Goal: Entertainment & Leisure: Browse casually

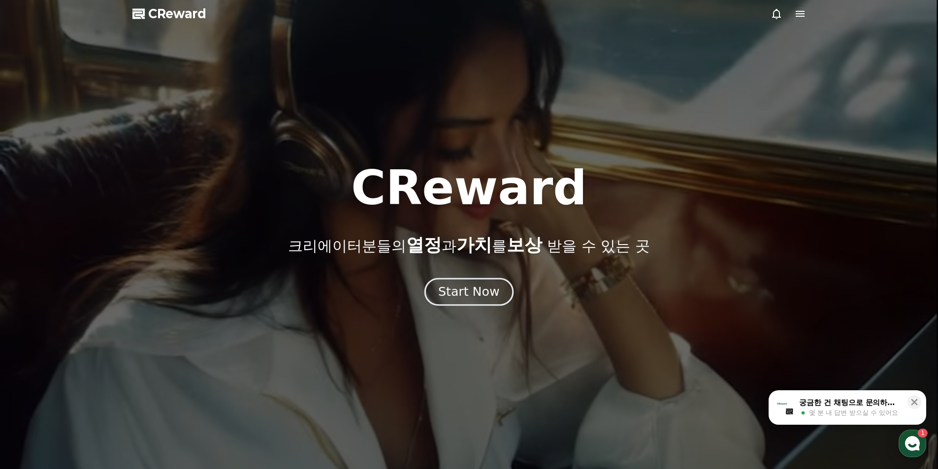
click at [470, 293] on div "Start Now" at bounding box center [468, 292] width 61 height 17
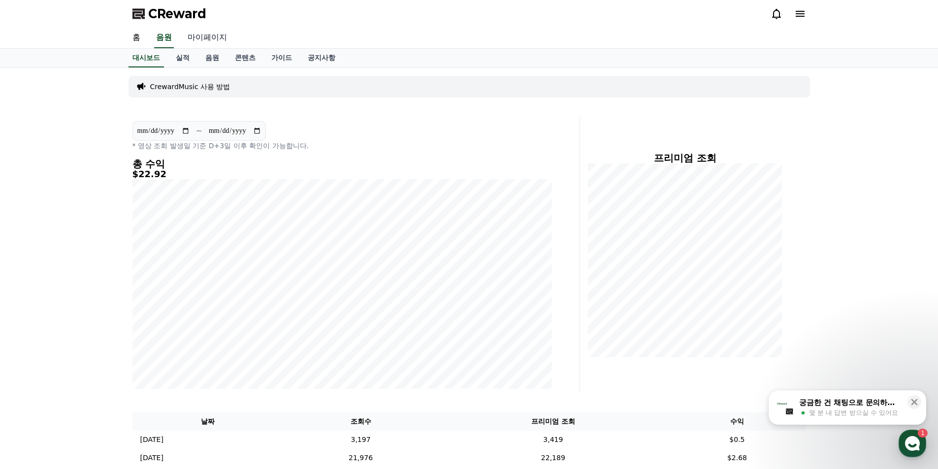
click at [204, 35] on link "마이페이지" at bounding box center [207, 38] width 55 height 21
select select "**********"
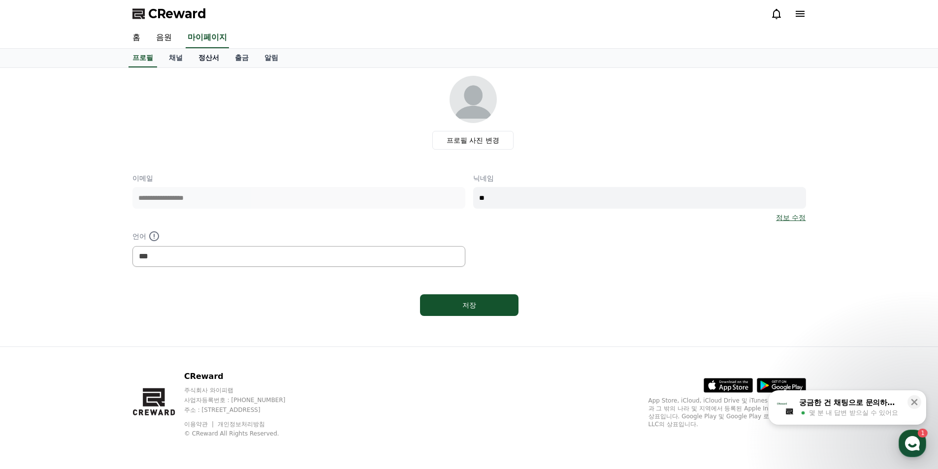
click at [212, 55] on link "정산서" at bounding box center [208, 58] width 36 height 19
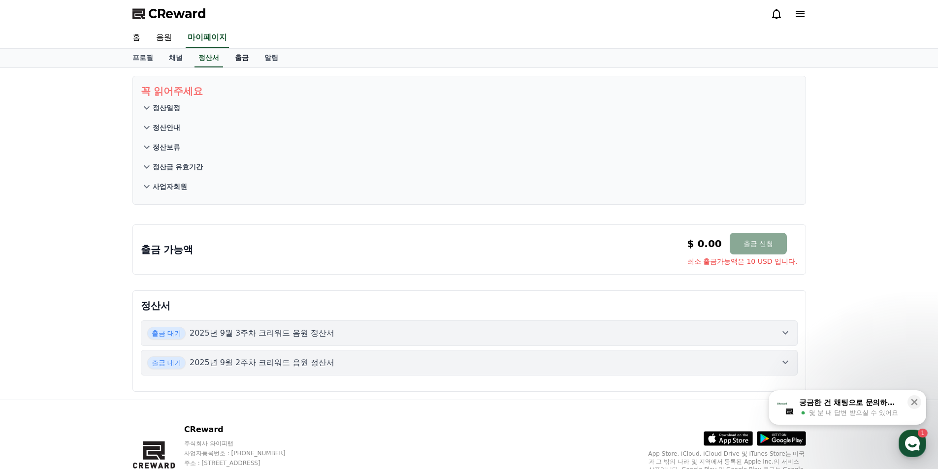
click at [242, 62] on link "출금" at bounding box center [242, 58] width 30 height 19
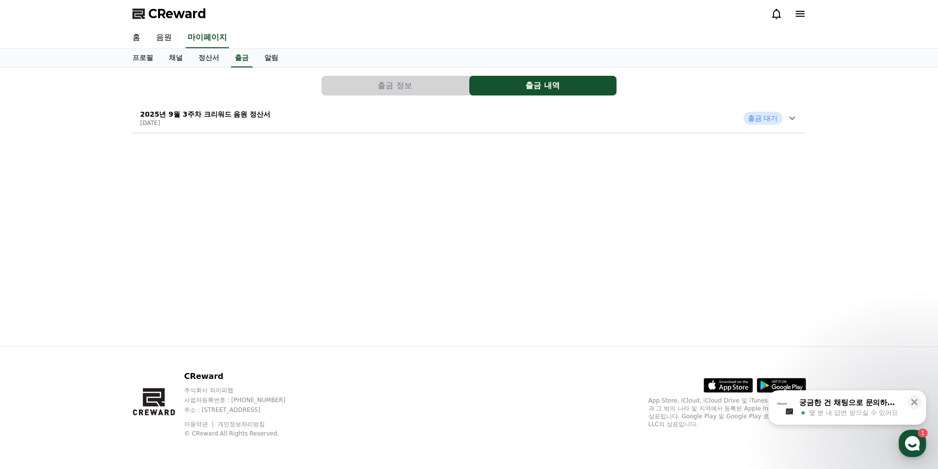
click at [632, 129] on div "2025년 9월 3주차 크리워드 음원 정산서 2025-09-24 출금 대기" at bounding box center [468, 118] width 673 height 26
click at [912, 403] on icon at bounding box center [914, 402] width 10 height 10
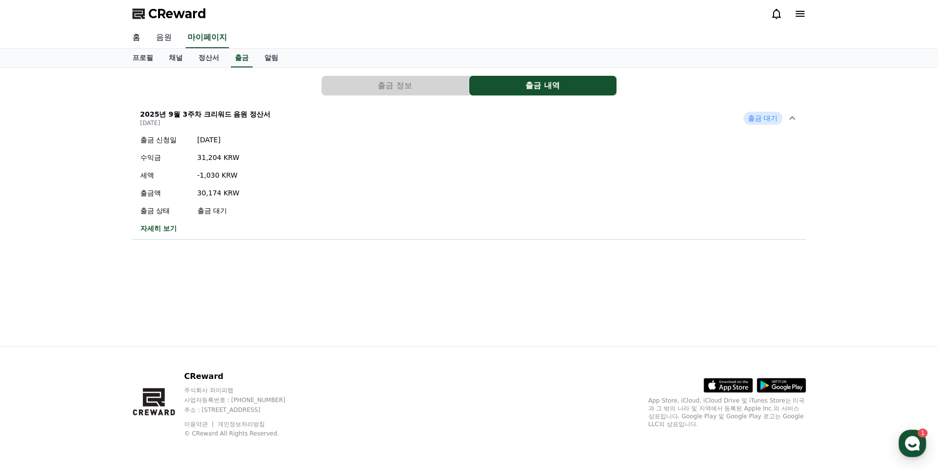
click at [165, 40] on link "음원" at bounding box center [164, 38] width 32 height 21
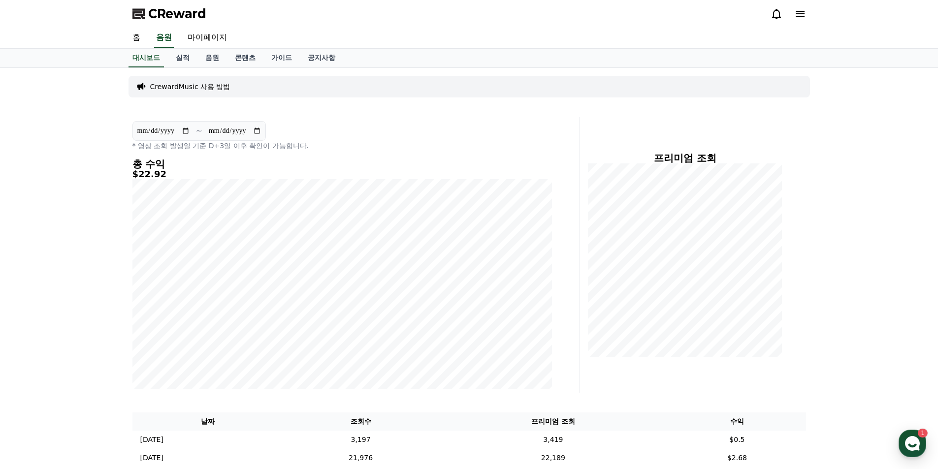
scroll to position [246, 0]
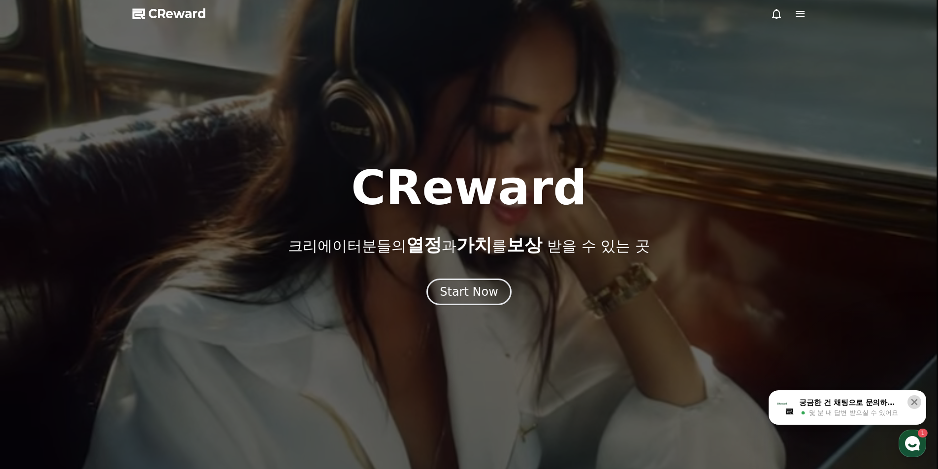
click at [919, 403] on button at bounding box center [914, 402] width 14 height 14
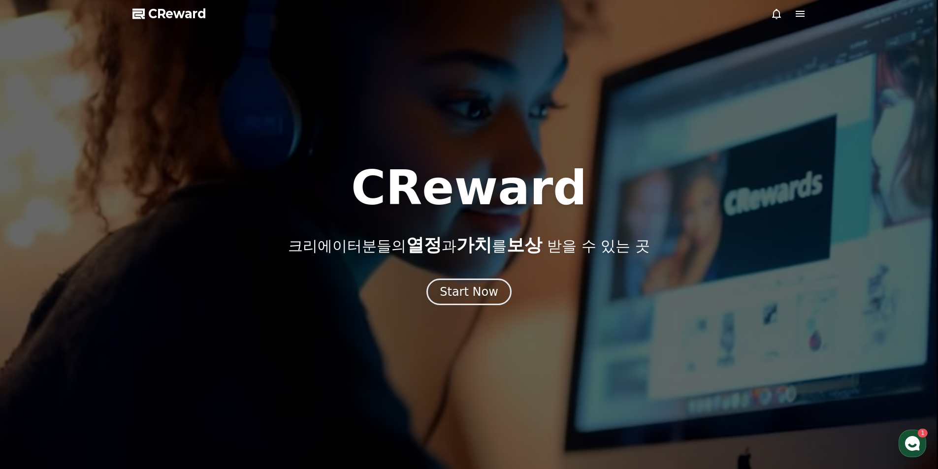
click at [709, 23] on div at bounding box center [469, 234] width 938 height 469
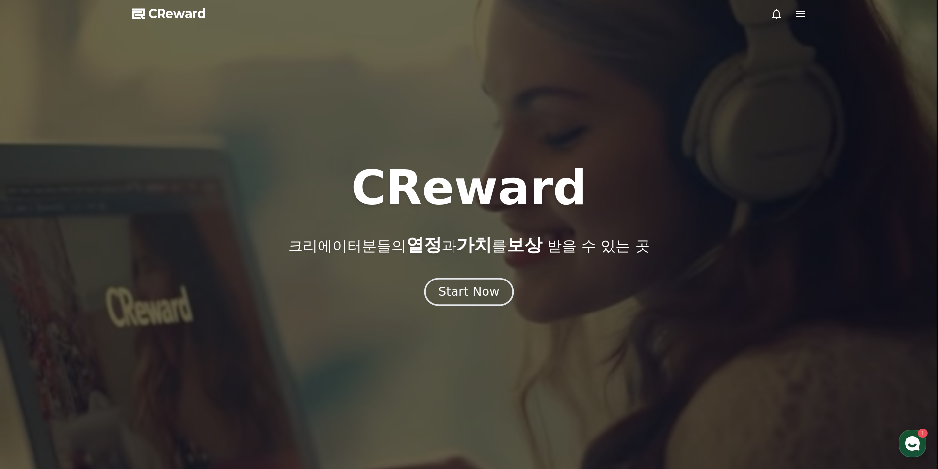
click at [480, 290] on div "Start Now" at bounding box center [468, 292] width 61 height 17
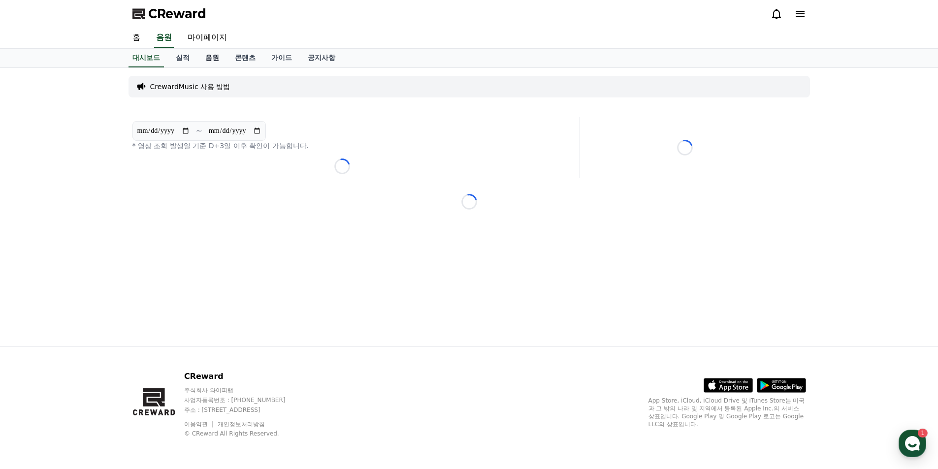
click at [208, 58] on link "음원" at bounding box center [212, 58] width 30 height 19
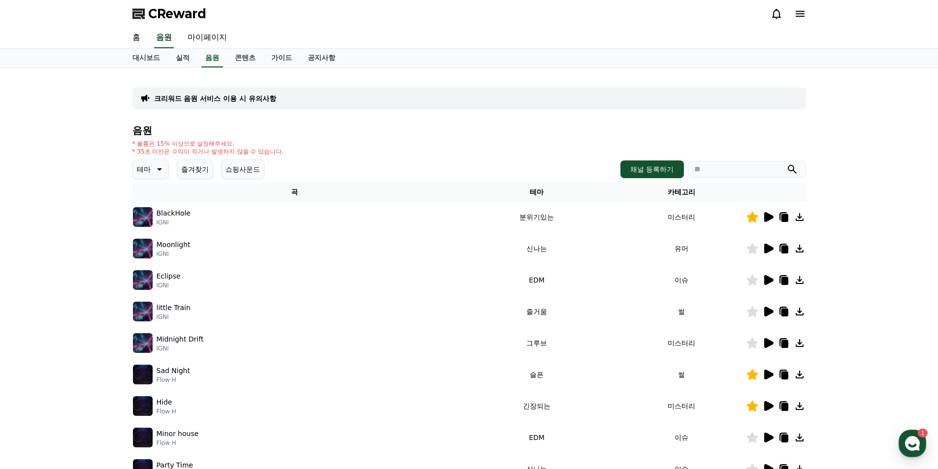
click at [203, 171] on button "즐겨찾기" at bounding box center [195, 169] width 36 height 20
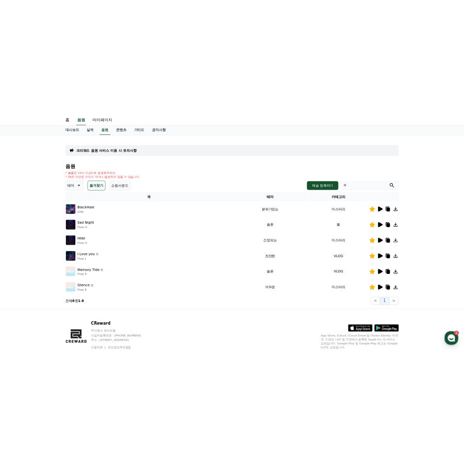
scroll to position [49, 0]
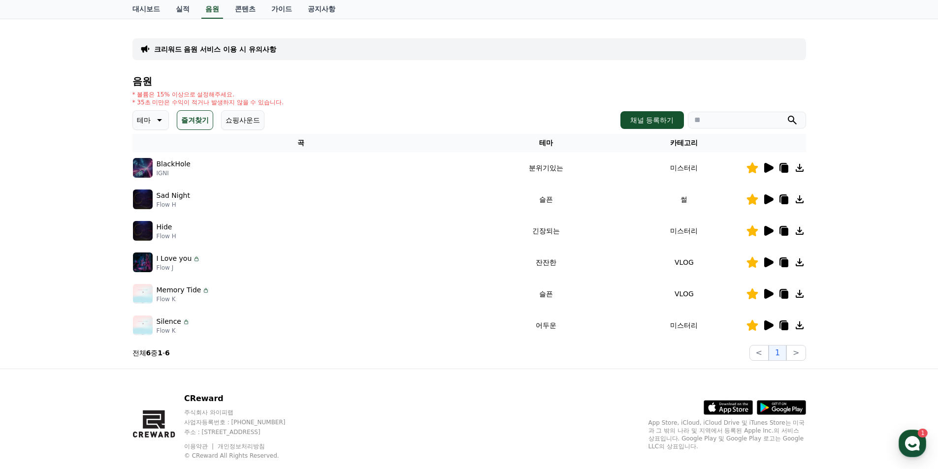
click at [768, 323] on icon at bounding box center [768, 325] width 9 height 10
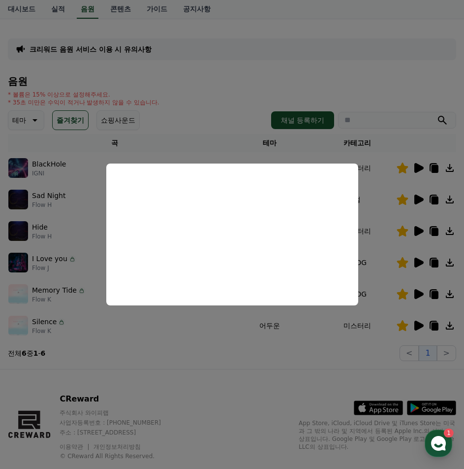
click at [416, 293] on button "close modal" at bounding box center [232, 234] width 464 height 469
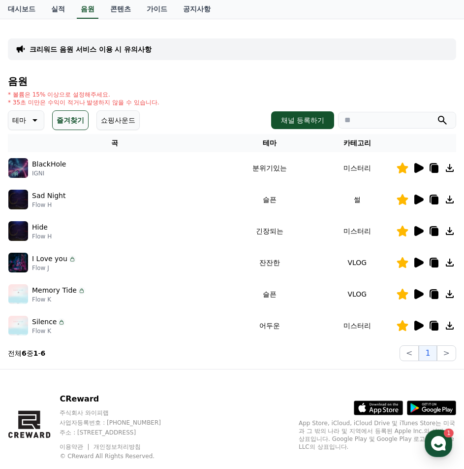
click at [418, 293] on icon at bounding box center [418, 294] width 9 height 10
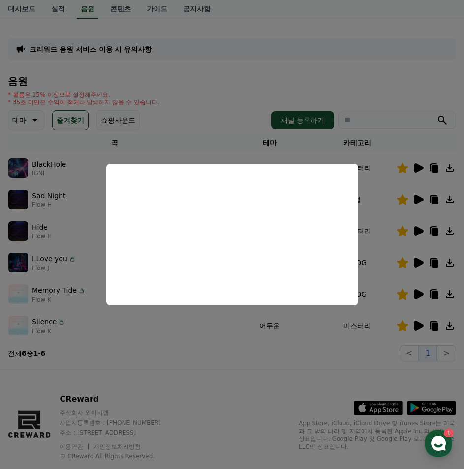
click at [318, 20] on button "close modal" at bounding box center [232, 234] width 464 height 469
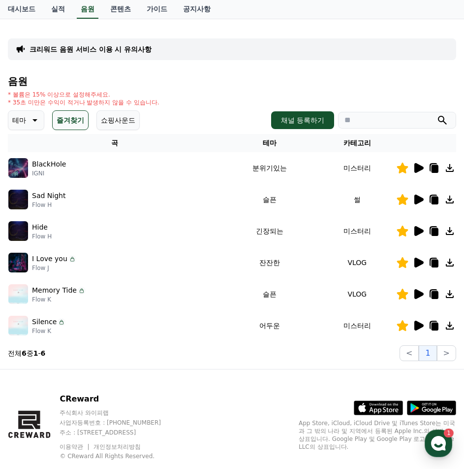
click at [419, 230] on icon at bounding box center [418, 231] width 9 height 10
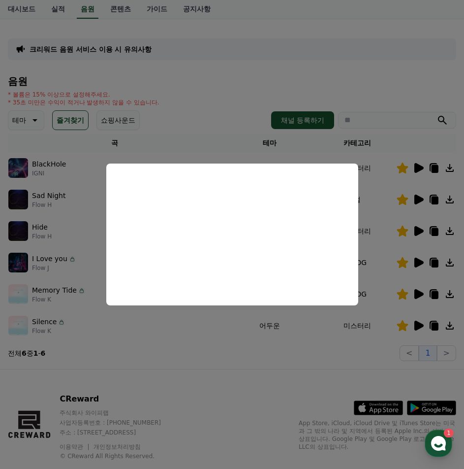
click at [50, 195] on button "close modal" at bounding box center [232, 234] width 464 height 469
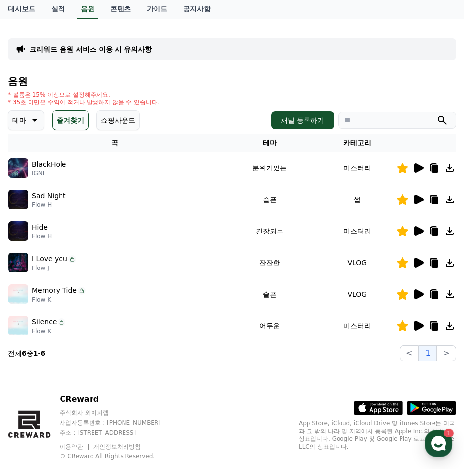
click at [417, 201] on icon at bounding box center [418, 199] width 9 height 10
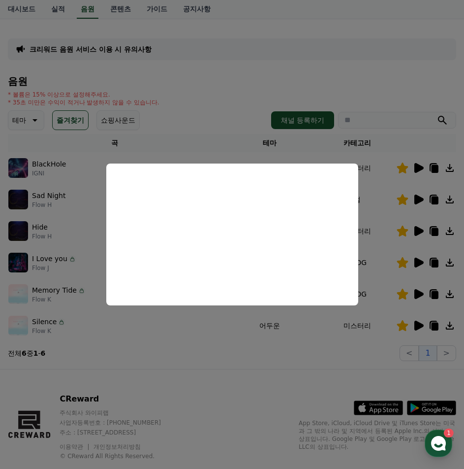
click at [229, 18] on button "close modal" at bounding box center [232, 234] width 464 height 469
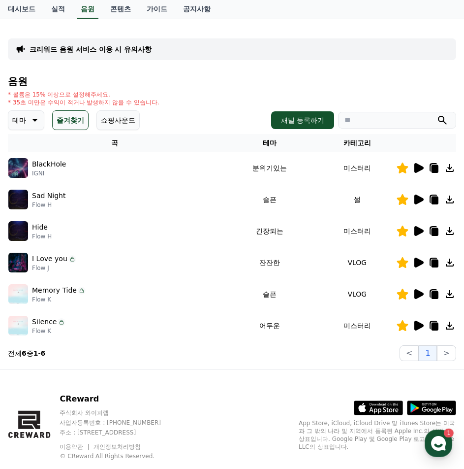
click at [418, 194] on icon at bounding box center [418, 199] width 12 height 12
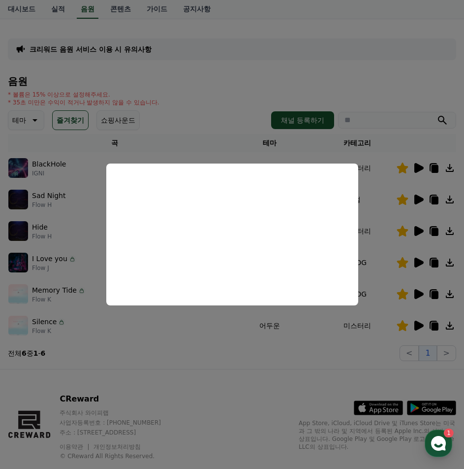
click at [424, 292] on button "close modal" at bounding box center [232, 234] width 464 height 469
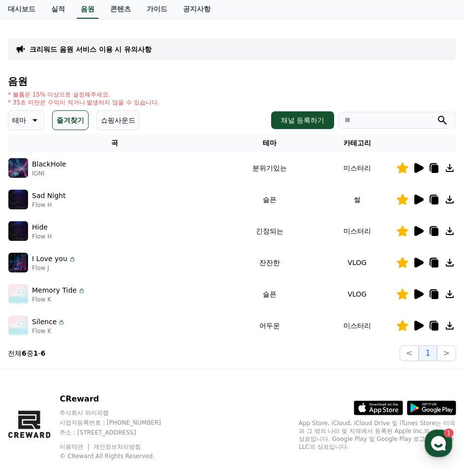
click at [420, 292] on icon at bounding box center [418, 294] width 9 height 10
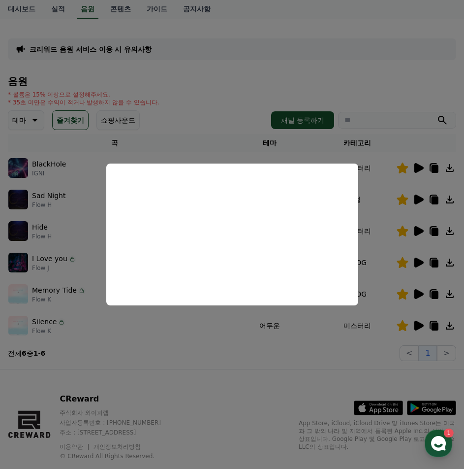
click at [423, 230] on button "close modal" at bounding box center [232, 234] width 464 height 469
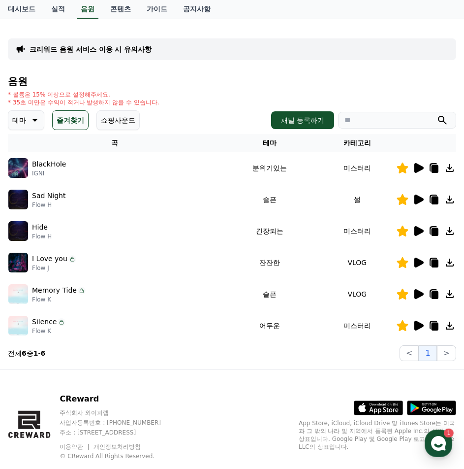
click at [417, 168] on icon at bounding box center [418, 168] width 9 height 10
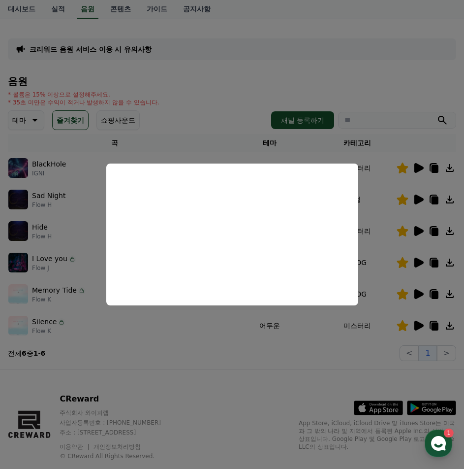
click at [181, 134] on button "close modal" at bounding box center [232, 234] width 464 height 469
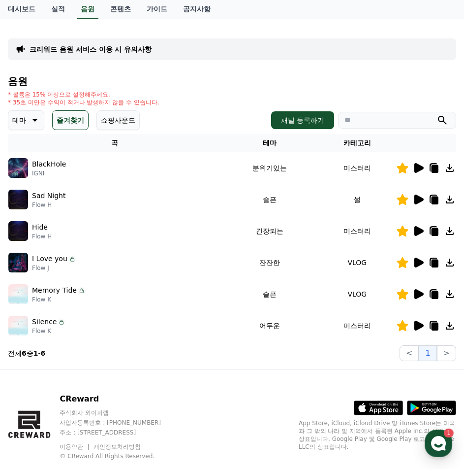
click at [25, 121] on p "테마" at bounding box center [19, 120] width 14 height 14
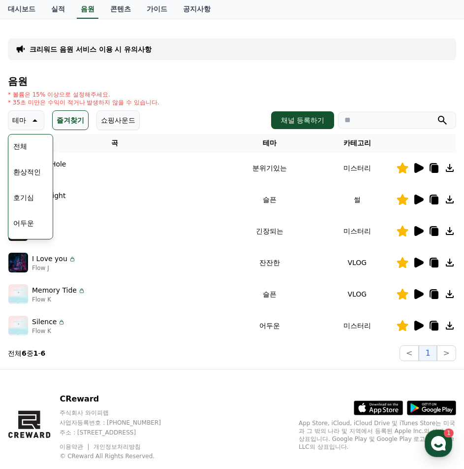
click at [65, 121] on button "즐겨찾기" at bounding box center [70, 120] width 36 height 20
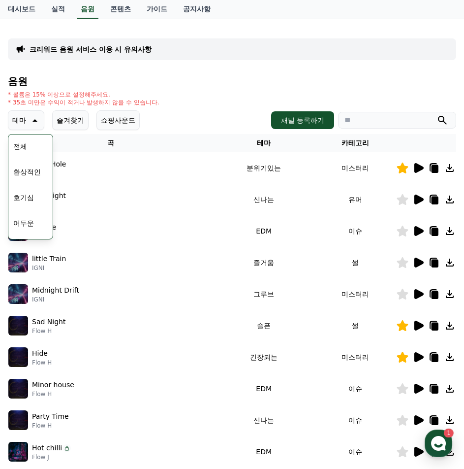
click at [27, 221] on button "어두운" at bounding box center [23, 223] width 29 height 22
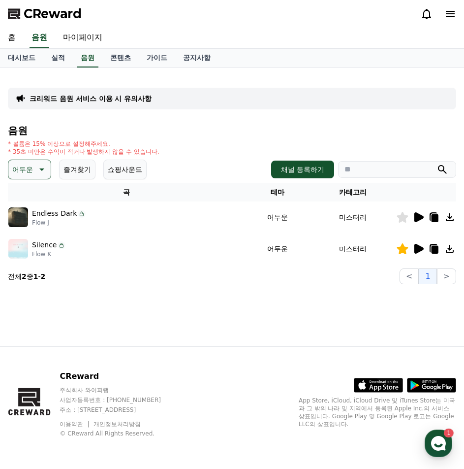
click at [417, 220] on icon at bounding box center [418, 217] width 9 height 10
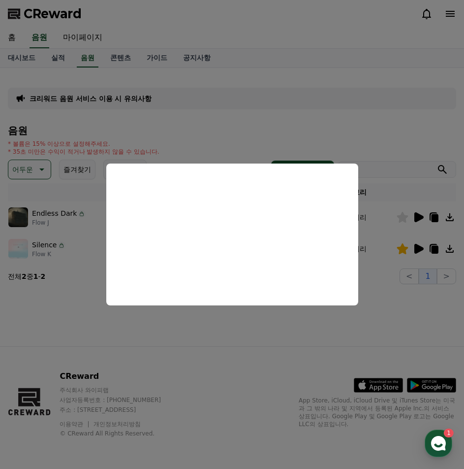
click at [42, 169] on button "close modal" at bounding box center [232, 234] width 464 height 469
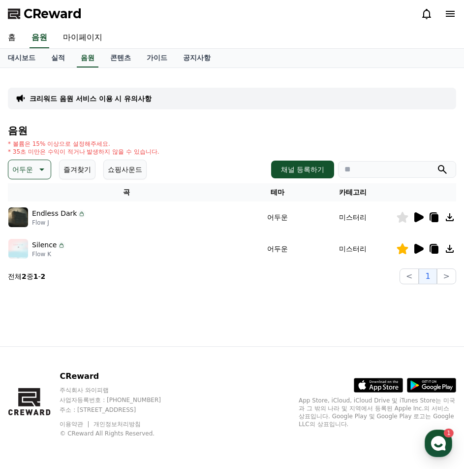
click at [42, 172] on icon at bounding box center [41, 169] width 12 height 12
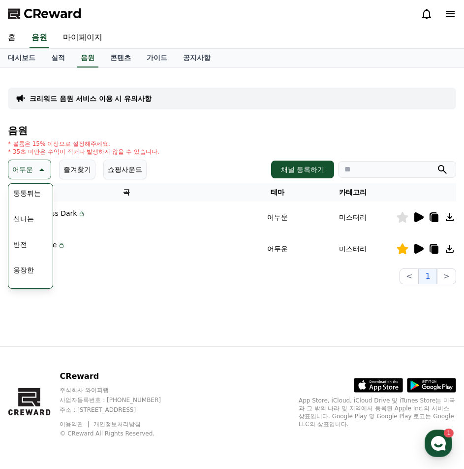
scroll to position [148, 0]
click at [25, 277] on button "드라마틱" at bounding box center [26, 278] width 35 height 22
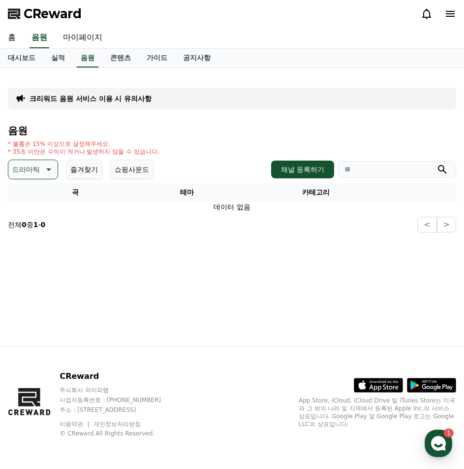
click at [23, 171] on p "드라마틱" at bounding box center [26, 169] width 28 height 14
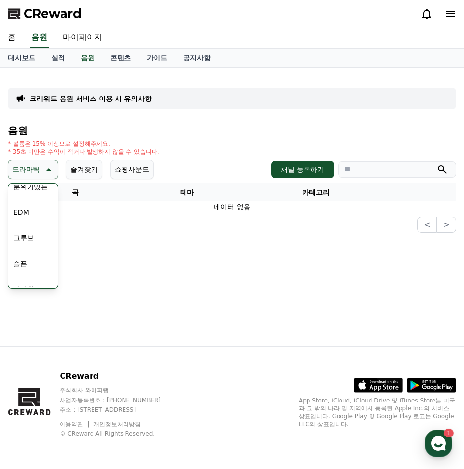
scroll to position [295, 0]
click at [26, 278] on button "잔잔한" at bounding box center [23, 284] width 29 height 22
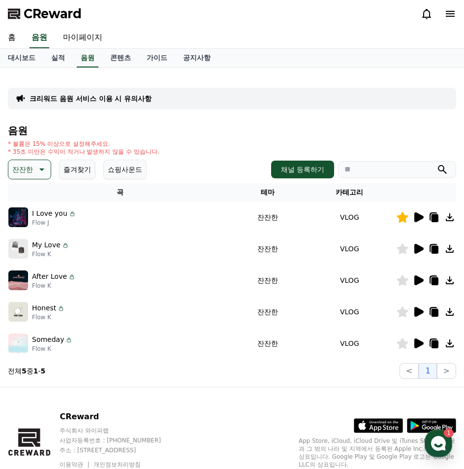
click at [420, 221] on icon at bounding box center [418, 217] width 12 height 12
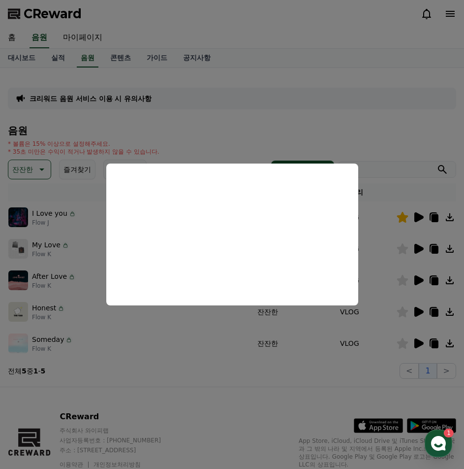
click at [414, 249] on button "close modal" at bounding box center [232, 234] width 464 height 469
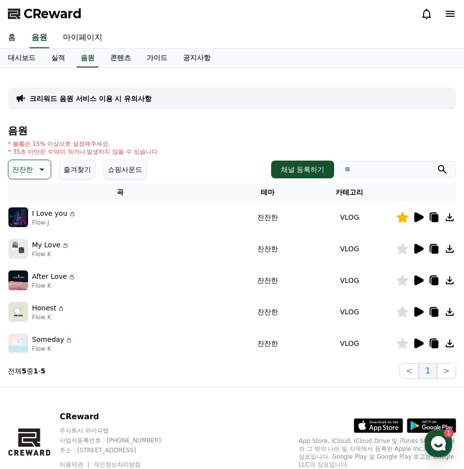
click at [415, 249] on icon at bounding box center [418, 249] width 9 height 10
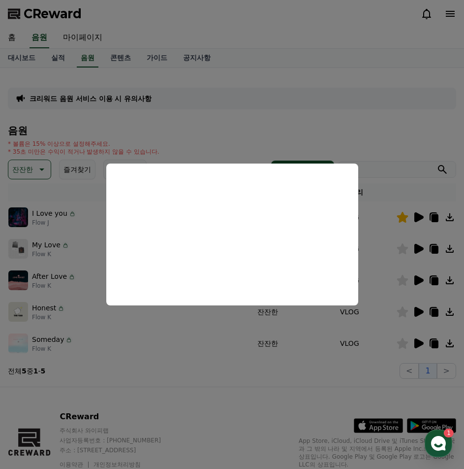
click at [417, 281] on button "close modal" at bounding box center [232, 234] width 464 height 469
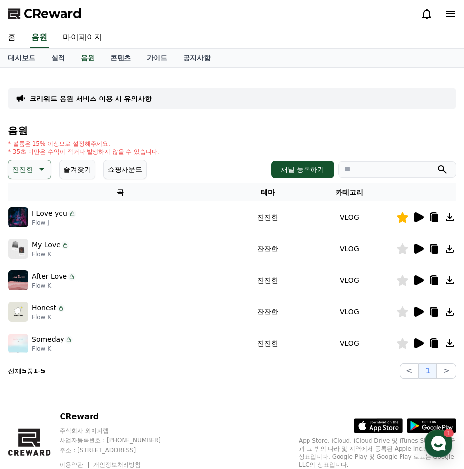
click at [419, 314] on icon at bounding box center [418, 312] width 9 height 10
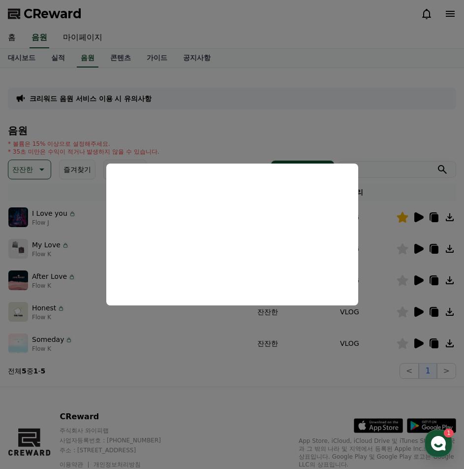
click at [134, 344] on button "close modal" at bounding box center [232, 234] width 464 height 469
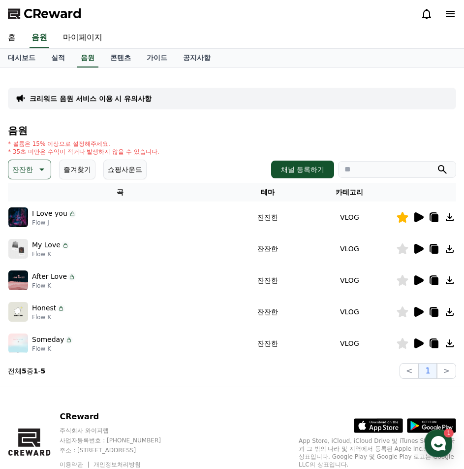
click at [416, 342] on icon at bounding box center [418, 343] width 9 height 10
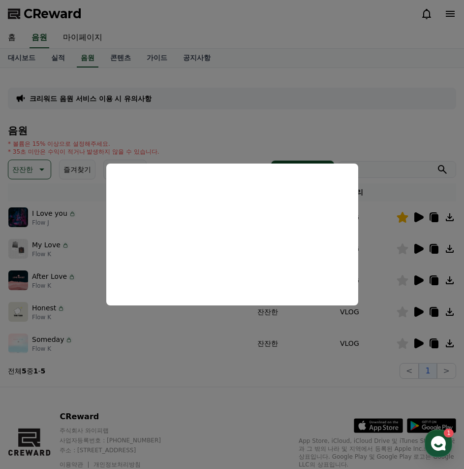
click at [42, 171] on button "close modal" at bounding box center [232, 234] width 464 height 469
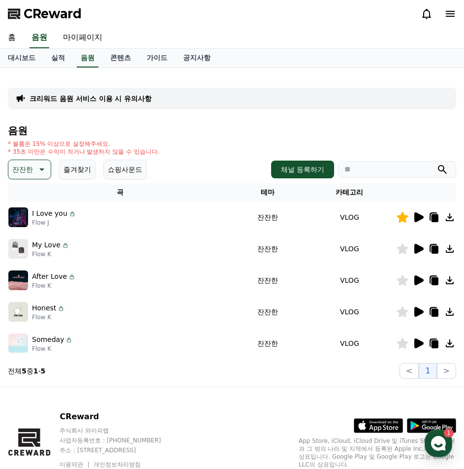
click at [44, 169] on icon at bounding box center [41, 169] width 5 height 2
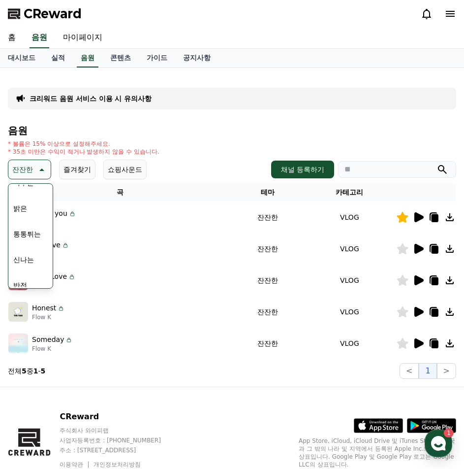
scroll to position [148, 0]
click at [32, 205] on button "신나는" at bounding box center [23, 201] width 29 height 22
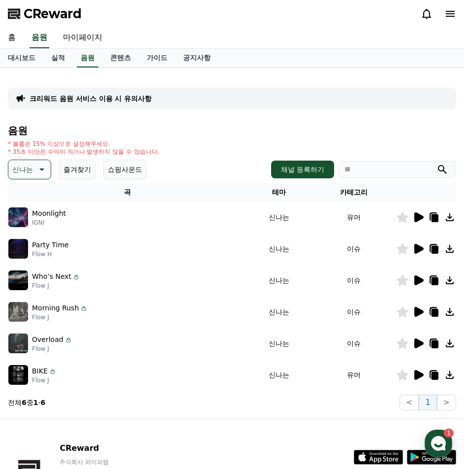
click at [418, 217] on icon at bounding box center [418, 217] width 9 height 10
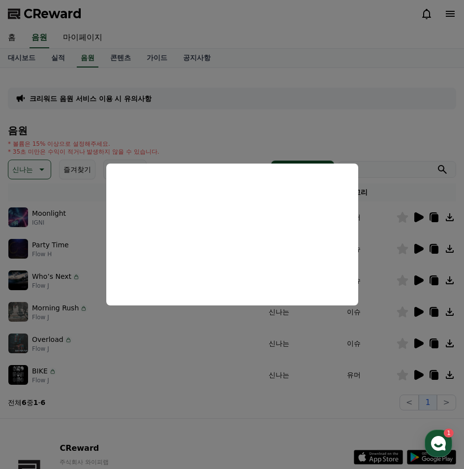
click at [52, 243] on button "close modal" at bounding box center [232, 234] width 464 height 469
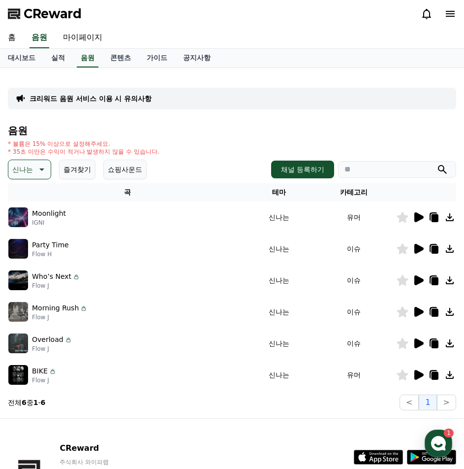
click at [417, 281] on icon at bounding box center [418, 280] width 9 height 10
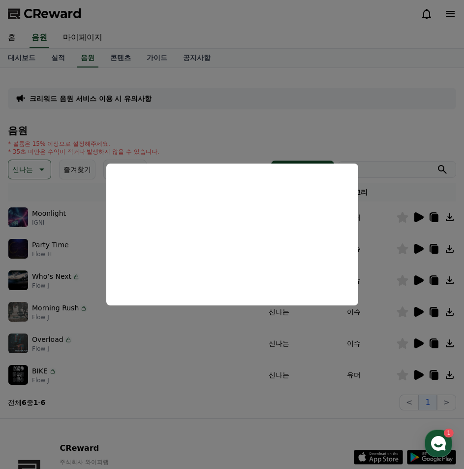
click at [418, 374] on button "close modal" at bounding box center [232, 234] width 464 height 469
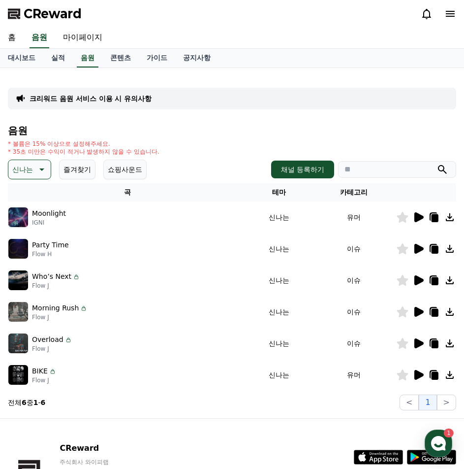
click at [418, 374] on icon at bounding box center [418, 375] width 9 height 10
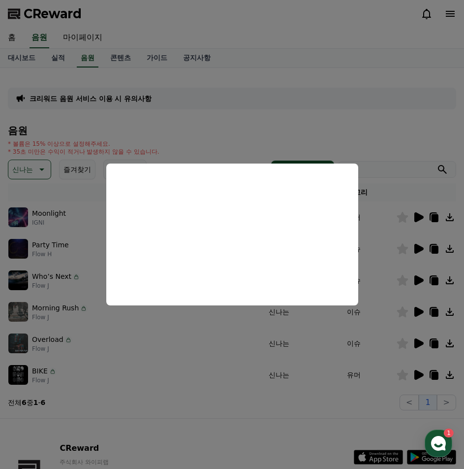
click at [414, 340] on button "close modal" at bounding box center [232, 234] width 464 height 469
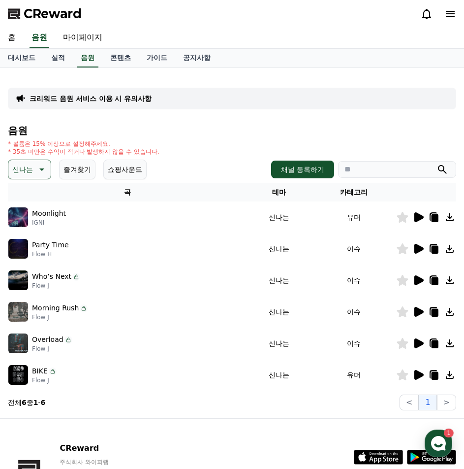
click at [415, 346] on icon at bounding box center [418, 343] width 9 height 10
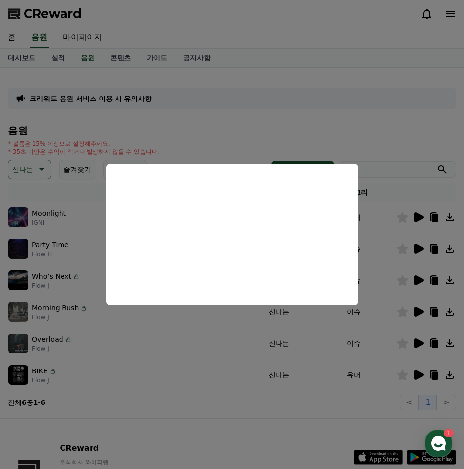
click at [418, 309] on button "close modal" at bounding box center [232, 234] width 464 height 469
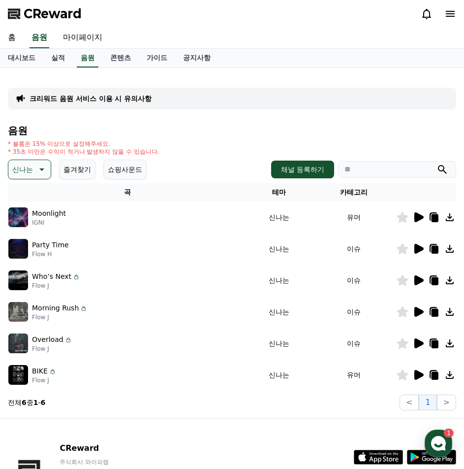
click at [418, 309] on icon at bounding box center [418, 312] width 9 height 10
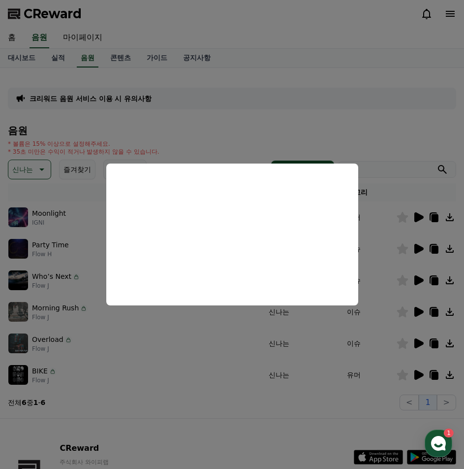
click at [21, 165] on button "close modal" at bounding box center [232, 234] width 464 height 469
click at [21, 165] on p "신나는" at bounding box center [22, 169] width 21 height 14
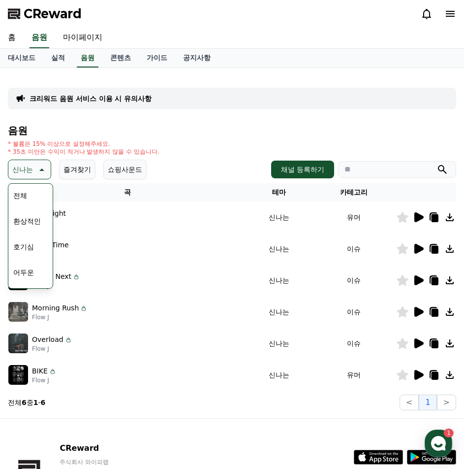
click at [31, 248] on button "호기심" at bounding box center [23, 247] width 29 height 22
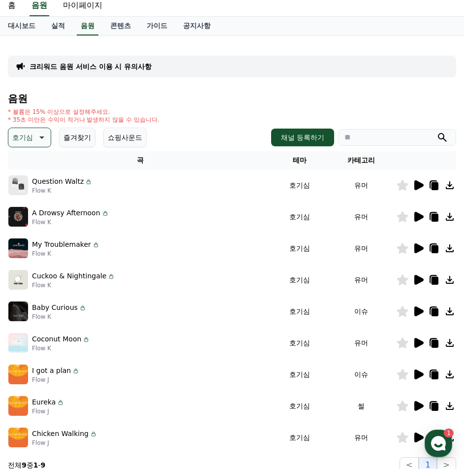
scroll to position [49, 0]
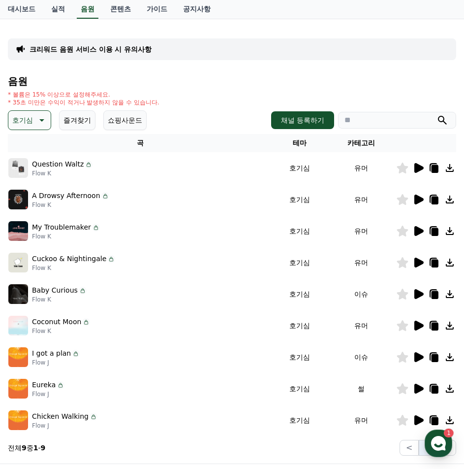
click at [422, 169] on icon at bounding box center [418, 168] width 9 height 10
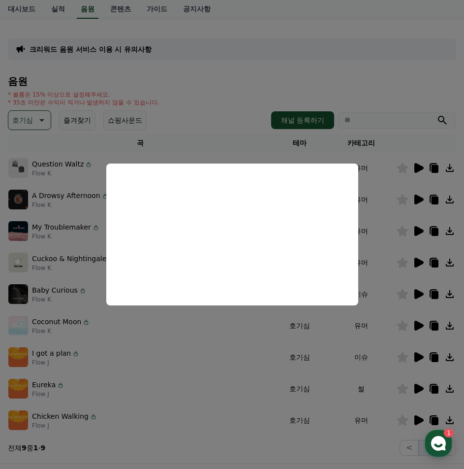
click at [419, 228] on button "close modal" at bounding box center [232, 234] width 464 height 469
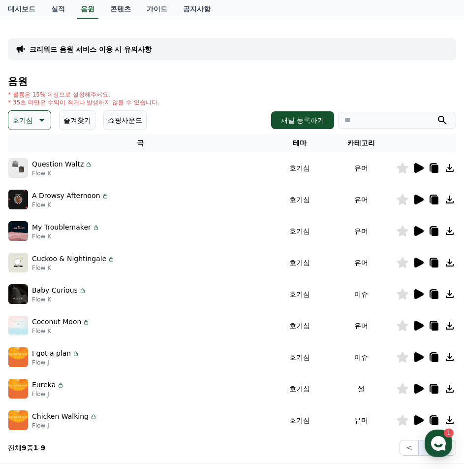
click at [418, 229] on icon at bounding box center [418, 231] width 9 height 10
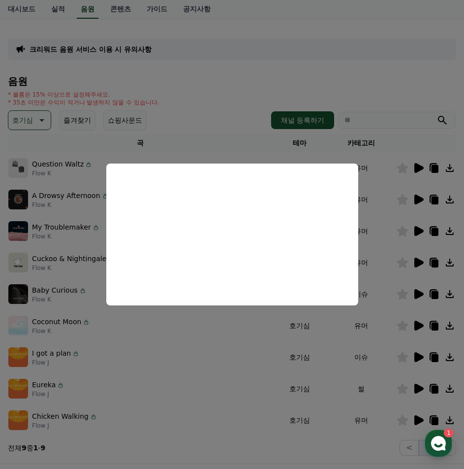
click at [418, 199] on button "close modal" at bounding box center [232, 234] width 464 height 469
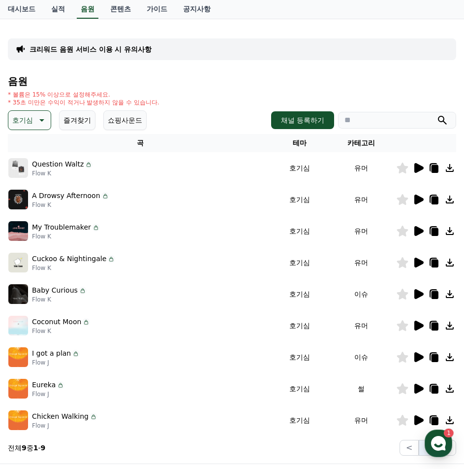
click at [418, 199] on icon at bounding box center [418, 199] width 9 height 10
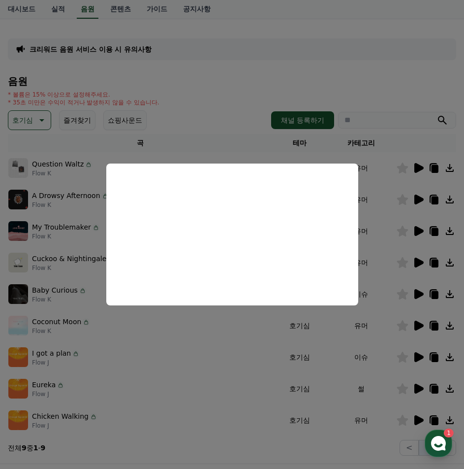
click at [419, 290] on button "close modal" at bounding box center [232, 234] width 464 height 469
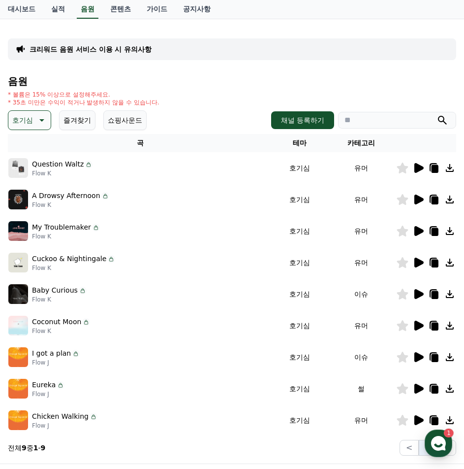
click at [419, 290] on icon at bounding box center [418, 294] width 9 height 10
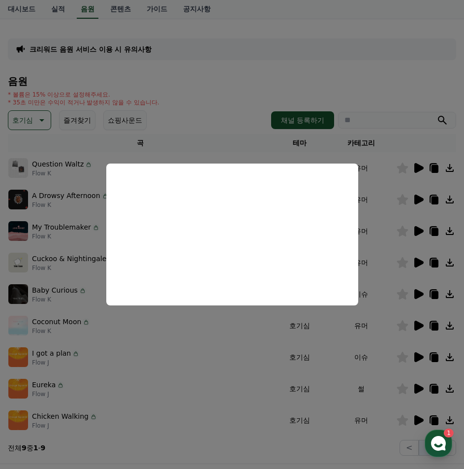
click at [71, 168] on button "close modal" at bounding box center [232, 234] width 464 height 469
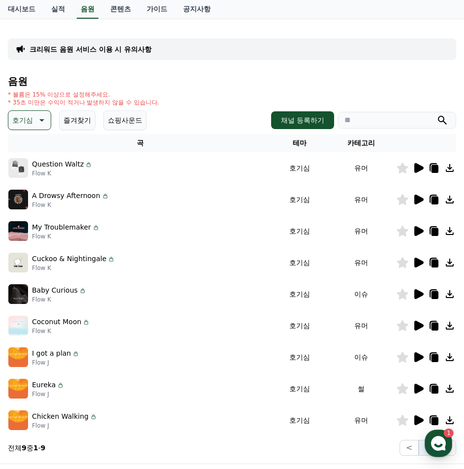
click at [62, 165] on p "Question Waltz" at bounding box center [58, 164] width 52 height 10
click at [420, 167] on icon at bounding box center [418, 168] width 9 height 10
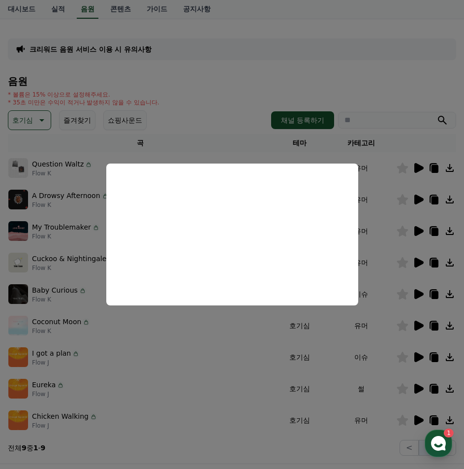
click at [216, 102] on button "close modal" at bounding box center [232, 234] width 464 height 469
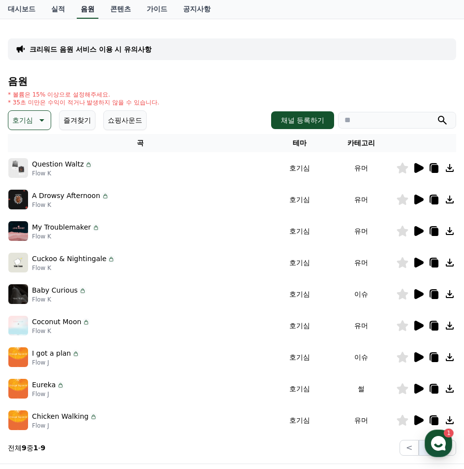
click at [88, 10] on link "음원" at bounding box center [88, 9] width 22 height 19
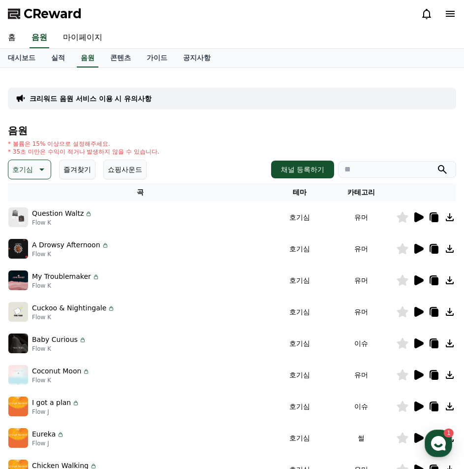
click at [402, 218] on icon at bounding box center [402, 217] width 11 height 11
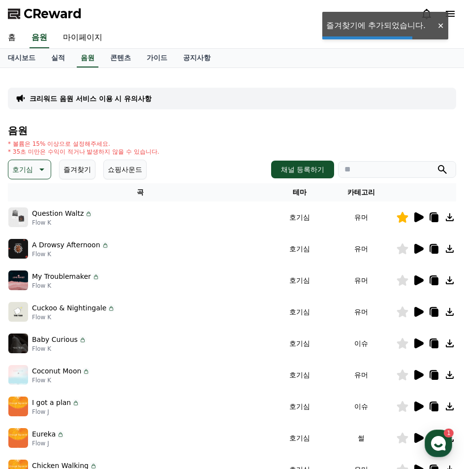
click at [28, 174] on p "호기심" at bounding box center [22, 169] width 21 height 14
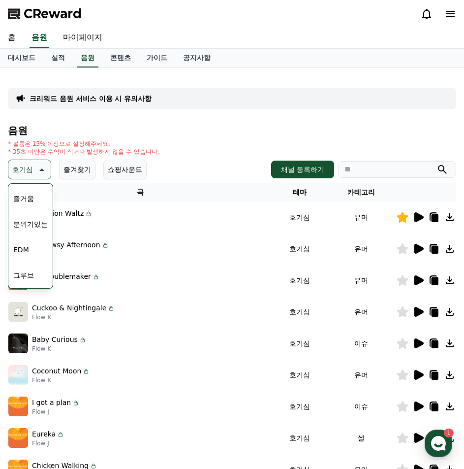
scroll to position [295, 0]
click at [26, 255] on button "슬픈" at bounding box center [20, 259] width 22 height 22
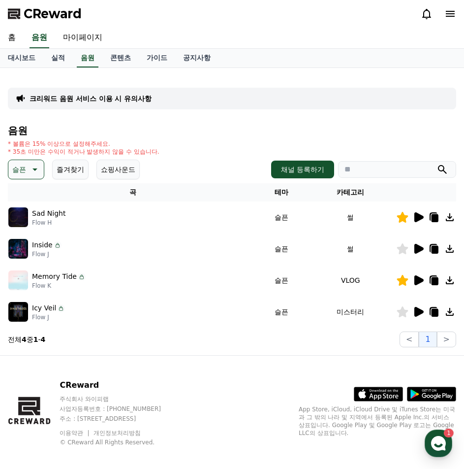
click at [31, 174] on icon at bounding box center [34, 169] width 12 height 12
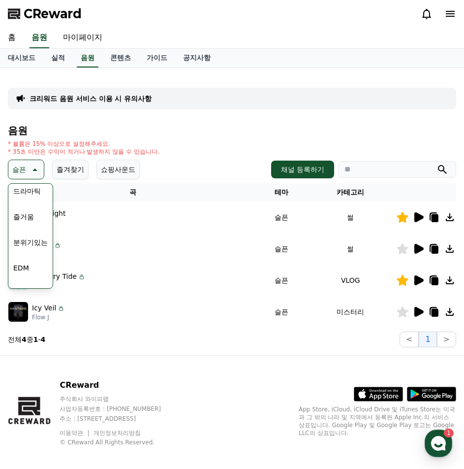
scroll to position [345, 0]
click at [35, 235] on button "잔잔한" at bounding box center [23, 235] width 29 height 22
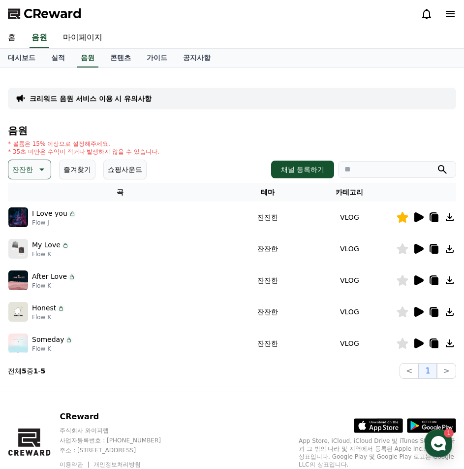
click at [415, 217] on icon at bounding box center [418, 217] width 9 height 10
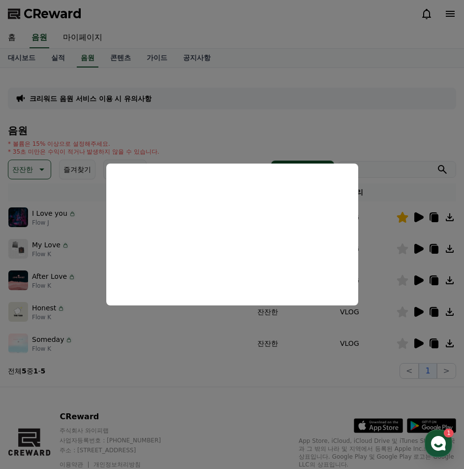
click at [303, 29] on button "close modal" at bounding box center [232, 234] width 464 height 469
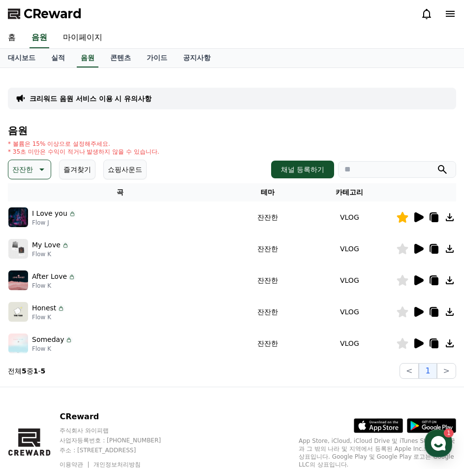
click at [418, 217] on icon at bounding box center [418, 217] width 9 height 10
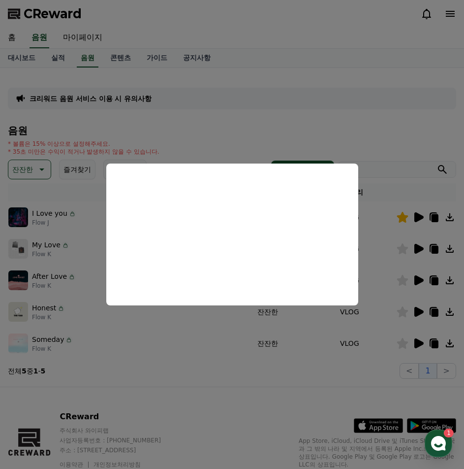
click at [243, 103] on button "close modal" at bounding box center [232, 234] width 464 height 469
